Goal: Navigation & Orientation: Find specific page/section

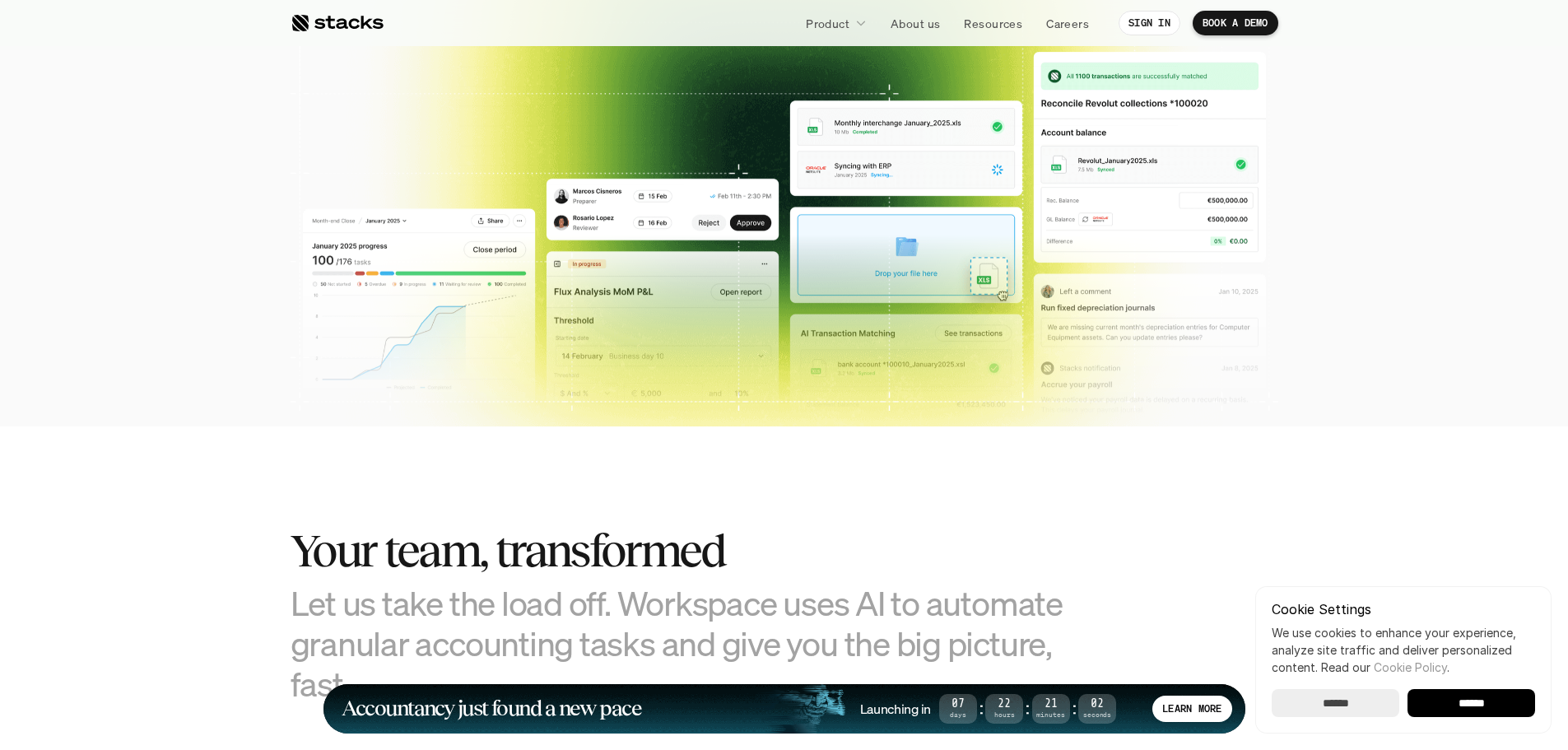
scroll to position [576, 0]
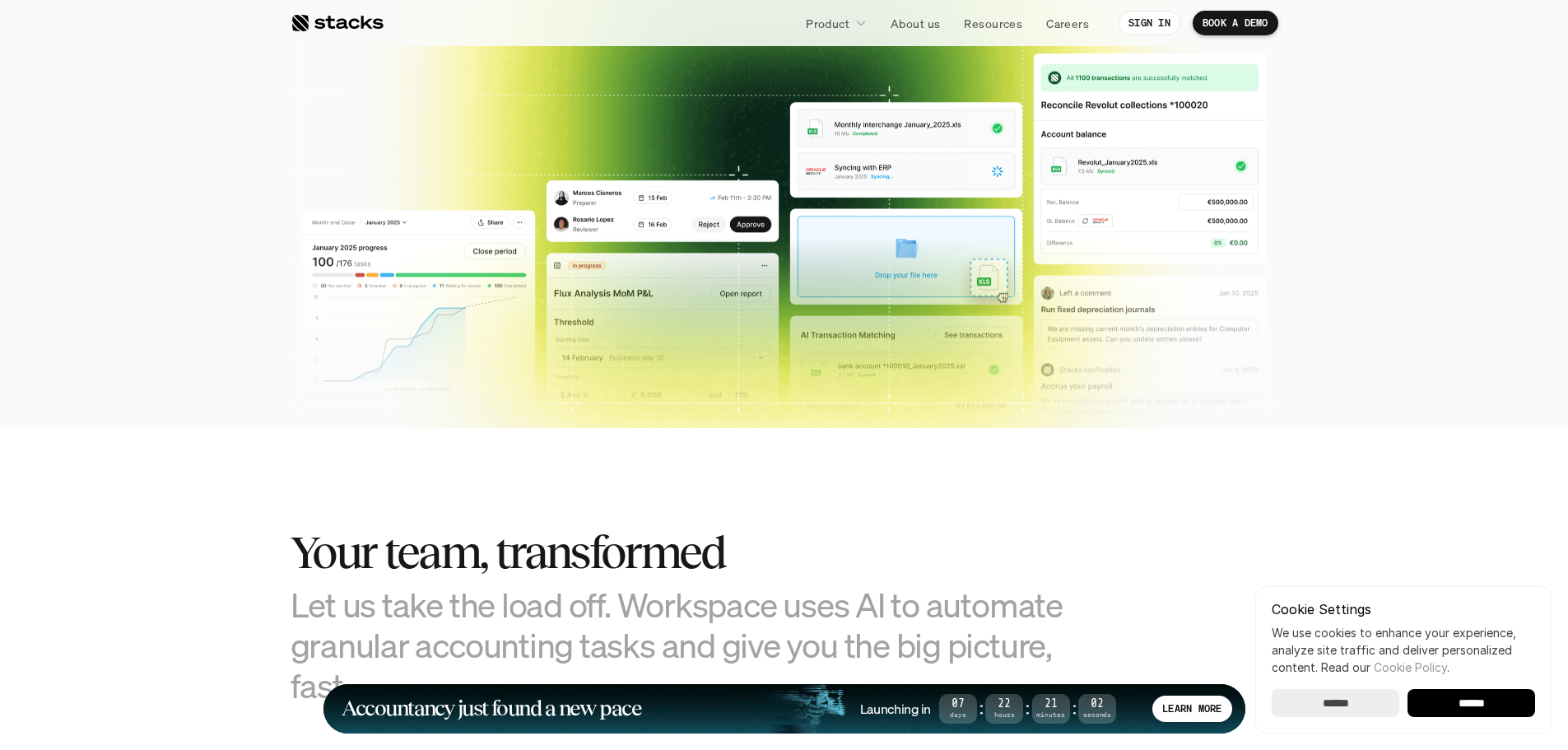
click at [350, 30] on div at bounding box center [337, 23] width 93 height 19
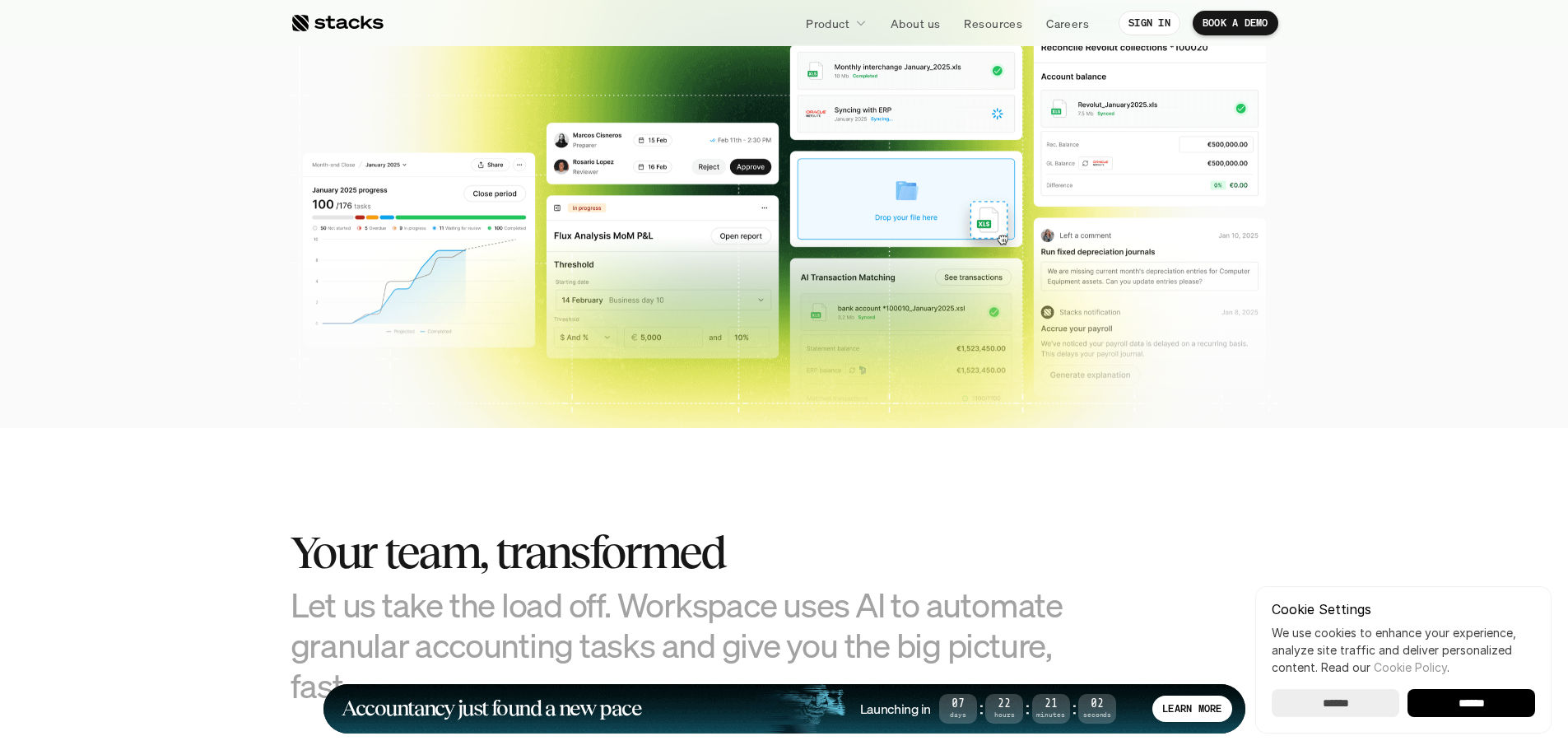
scroll to position [0, 0]
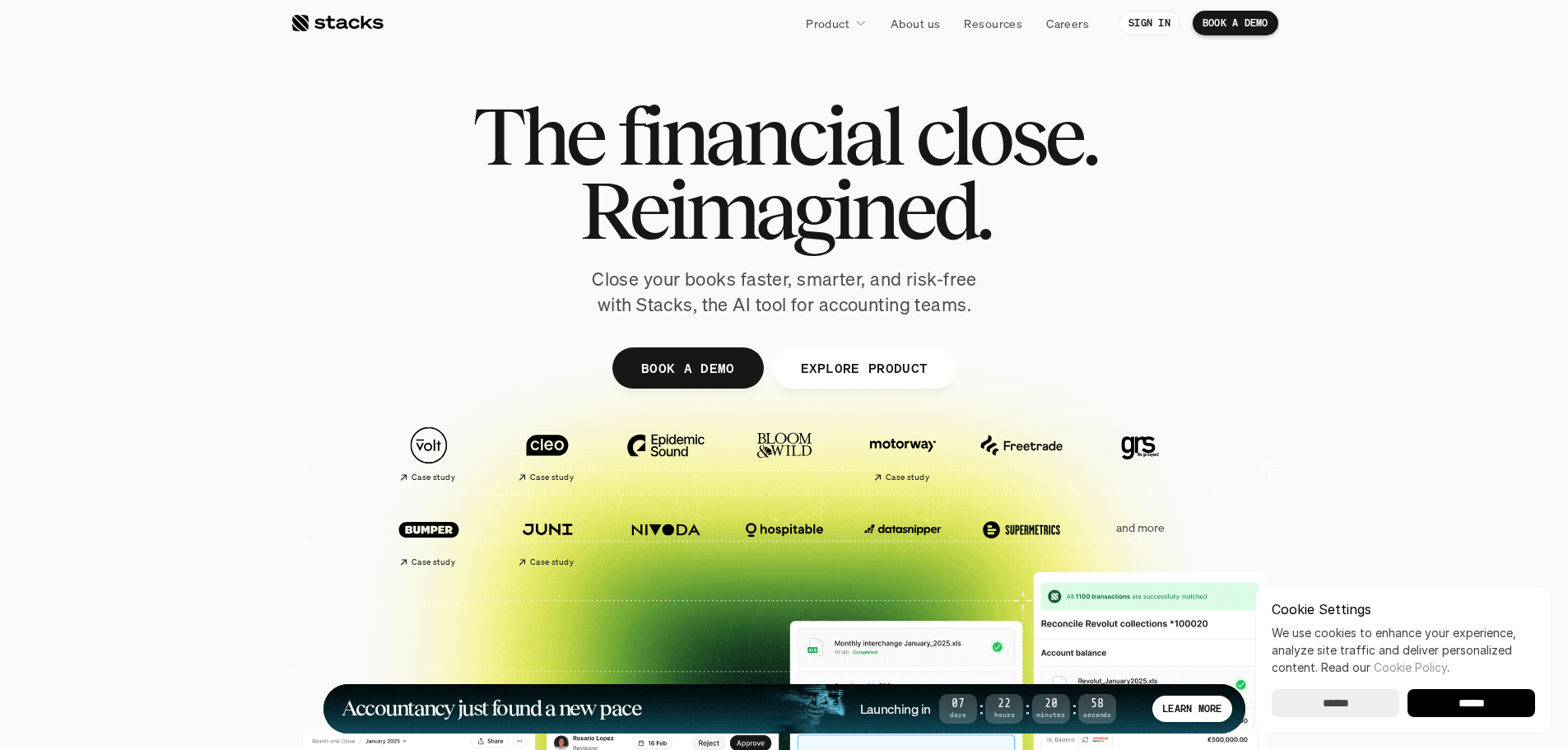
drag, startPoint x: 350, startPoint y: 20, endPoint x: 313, endPoint y: 121, distance: 107.6
click at [305, 141] on div at bounding box center [784, 403] width 988 height 741
click at [350, 36] on link at bounding box center [337, 23] width 93 height 30
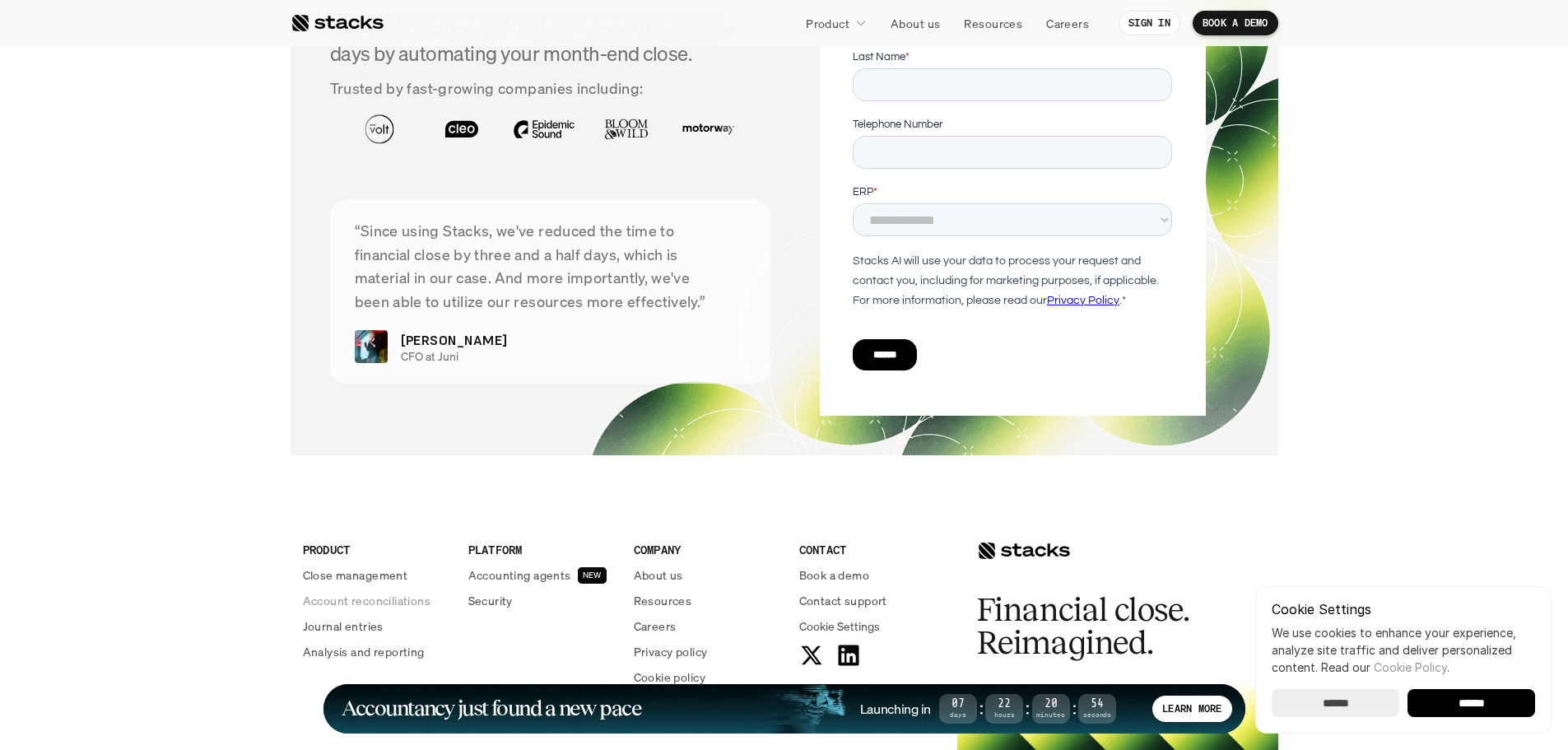
scroll to position [5999, 0]
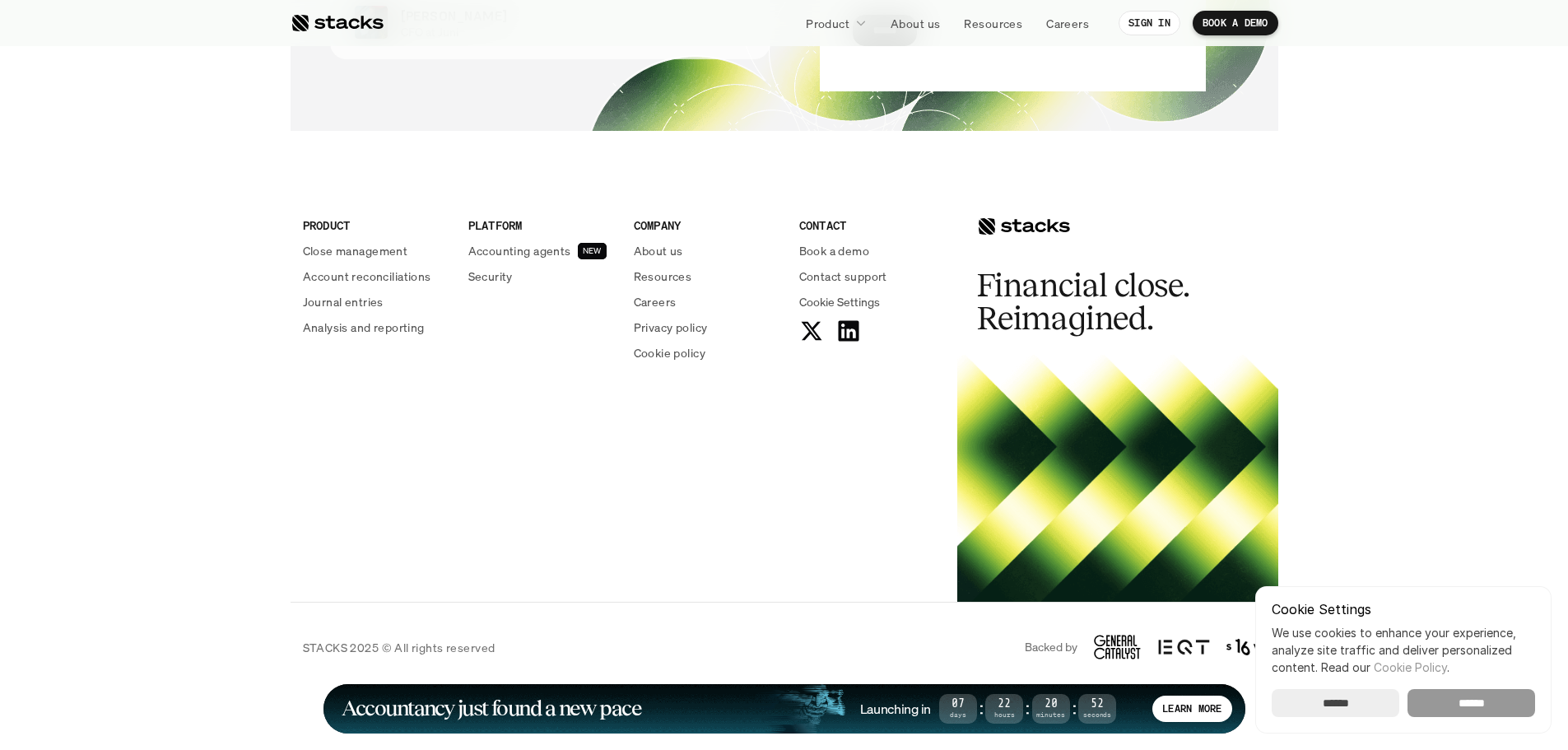
click at [1457, 702] on input "******" at bounding box center [1472, 703] width 127 height 28
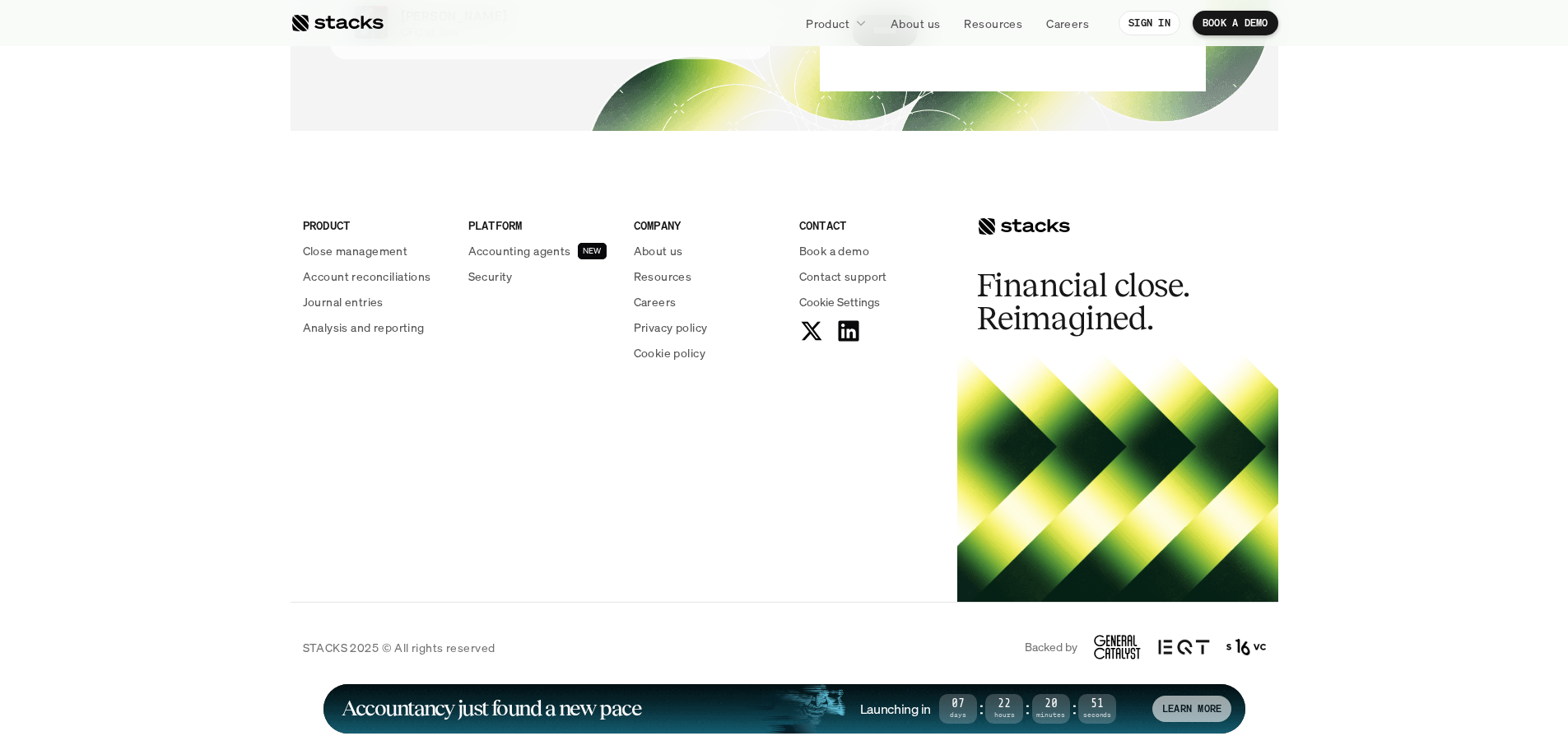
scroll to position [0, 0]
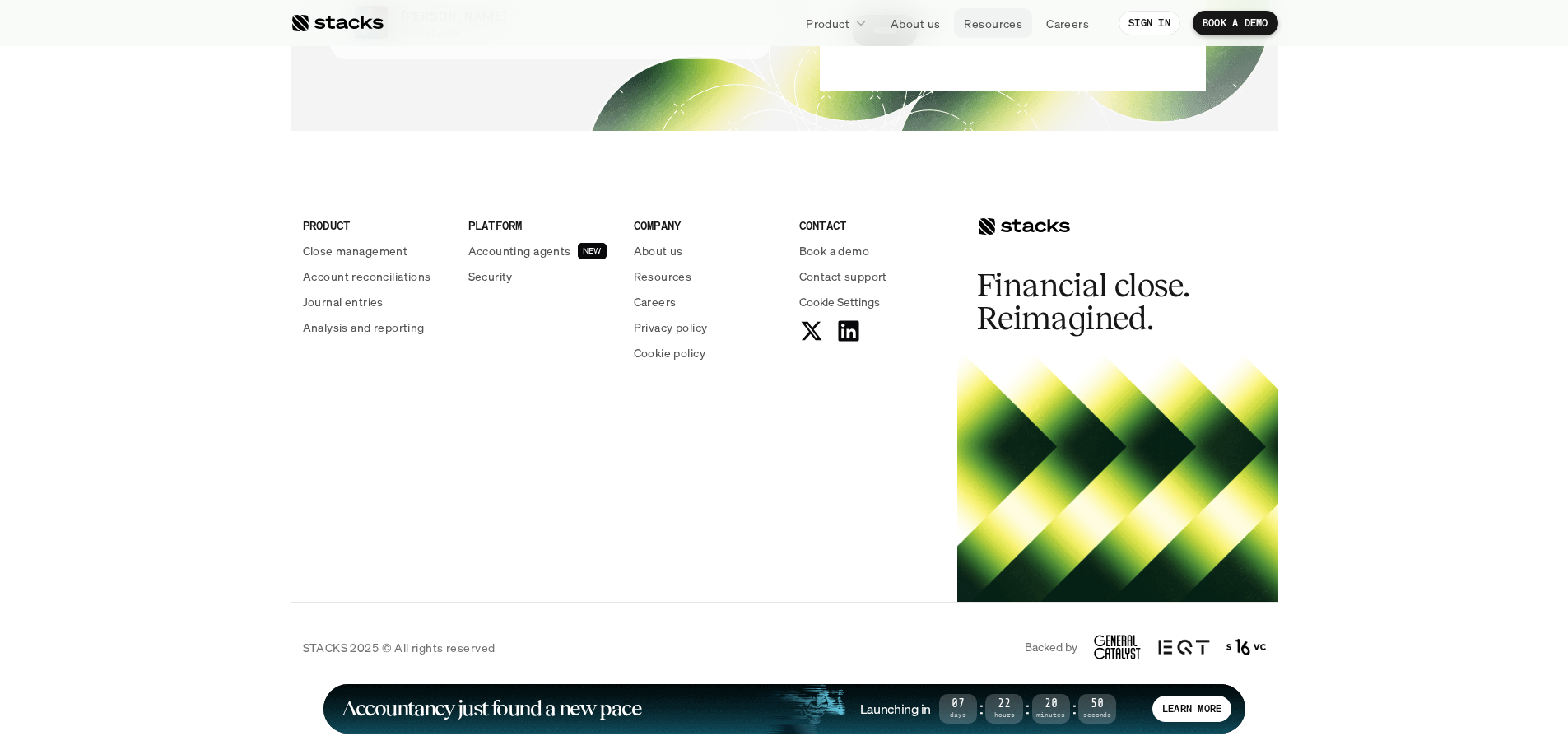
click at [935, 25] on p "About us" at bounding box center [915, 23] width 49 height 17
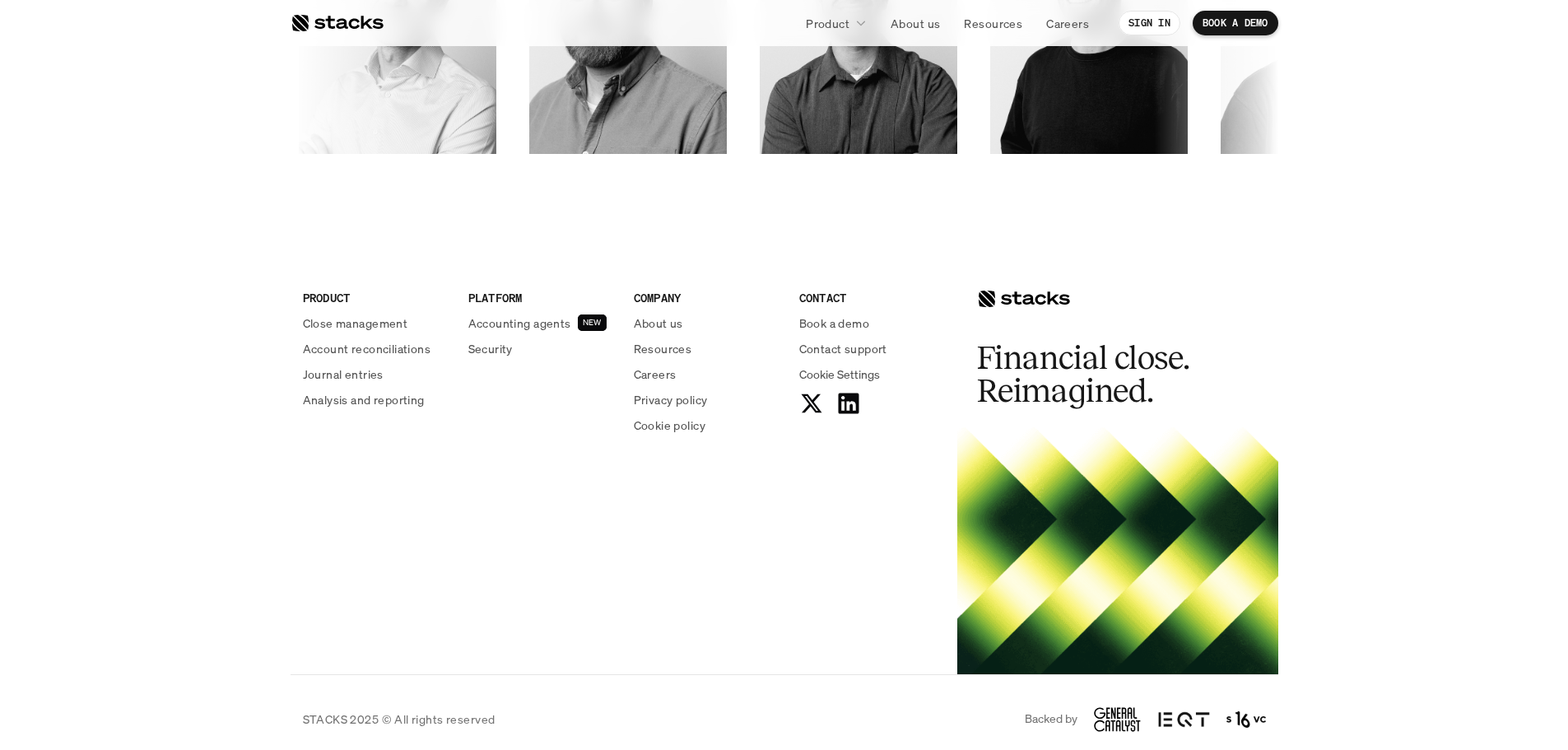
scroll to position [2841, 0]
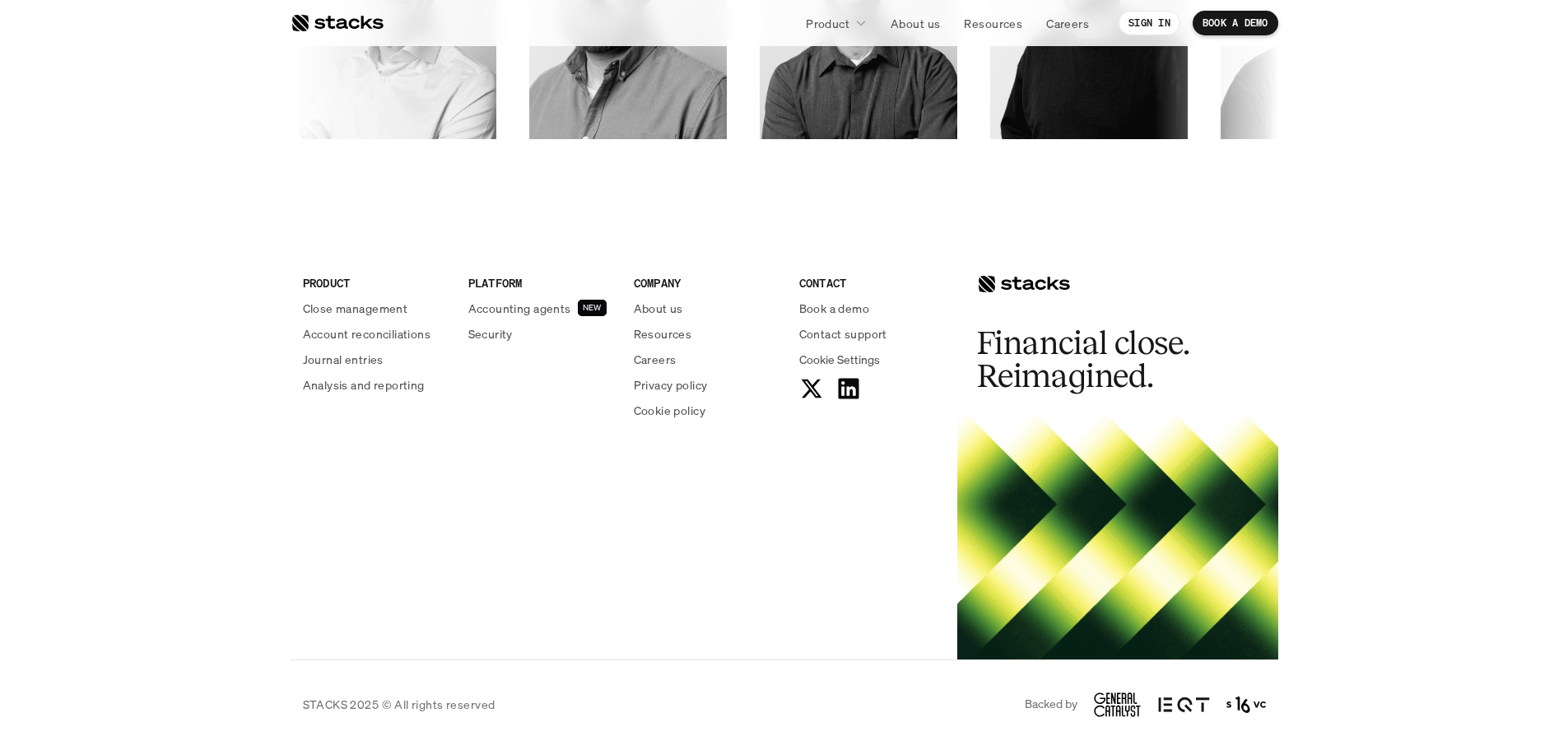
click at [1017, 284] on div at bounding box center [1024, 284] width 93 height 19
